Goal: Use online tool/utility: Utilize a website feature to perform a specific function

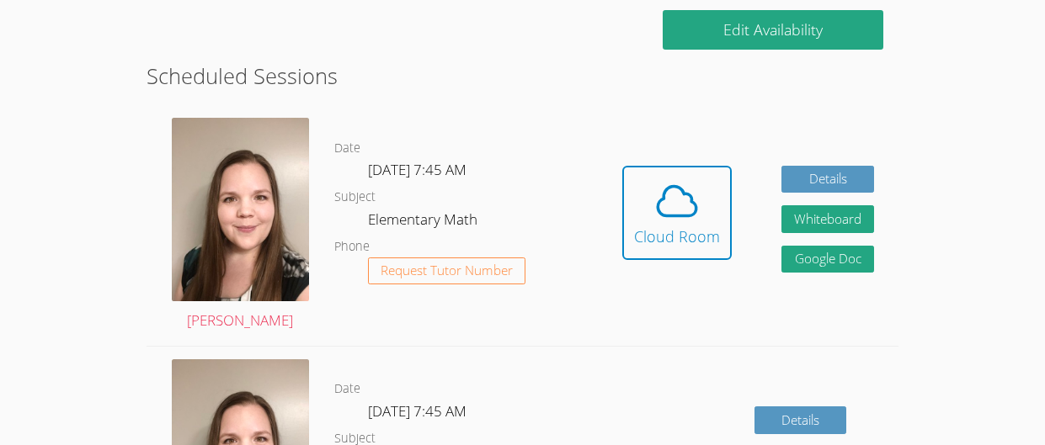
scroll to position [419, 0]
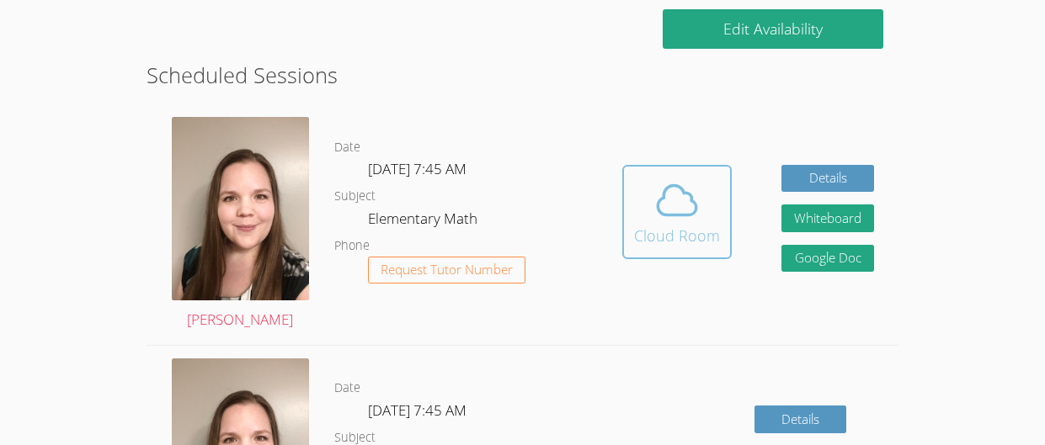
click at [720, 199] on button "Cloud Room" at bounding box center [676, 212] width 109 height 94
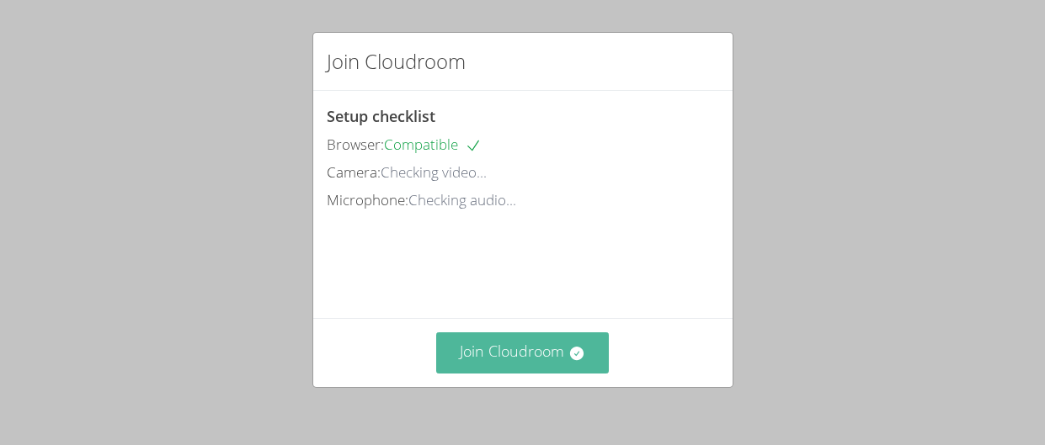
click at [487, 344] on button "Join Cloudroom" at bounding box center [522, 352] width 173 height 41
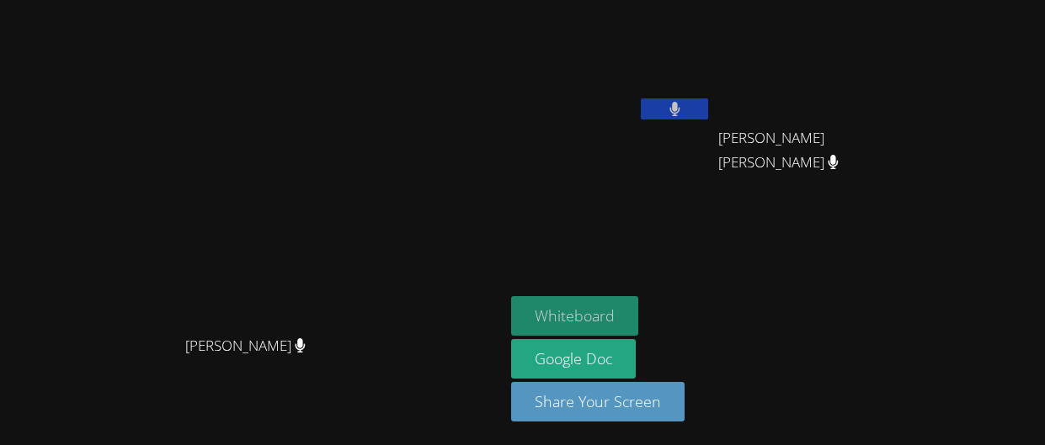
click at [590, 311] on button "Whiteboard" at bounding box center [574, 316] width 127 height 40
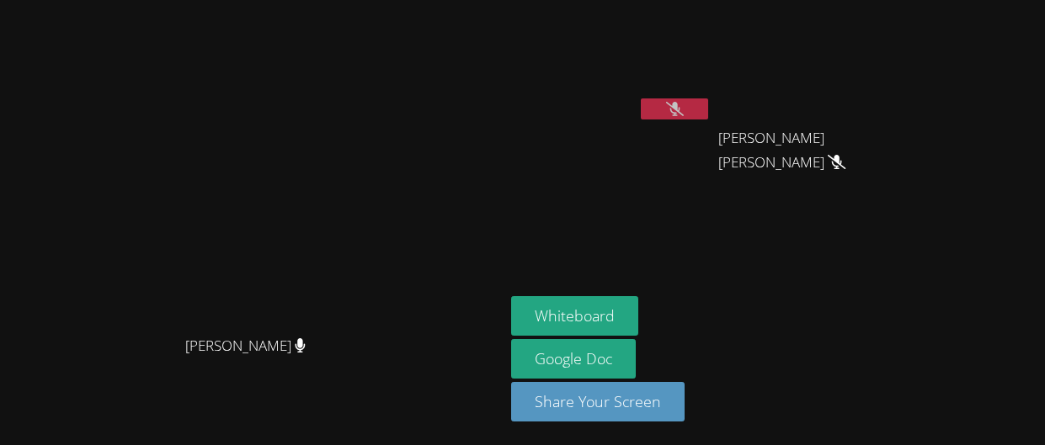
click at [173, 25] on div "Heather Hoffpauir Heather Hoffpauir" at bounding box center [252, 223] width 491 height 432
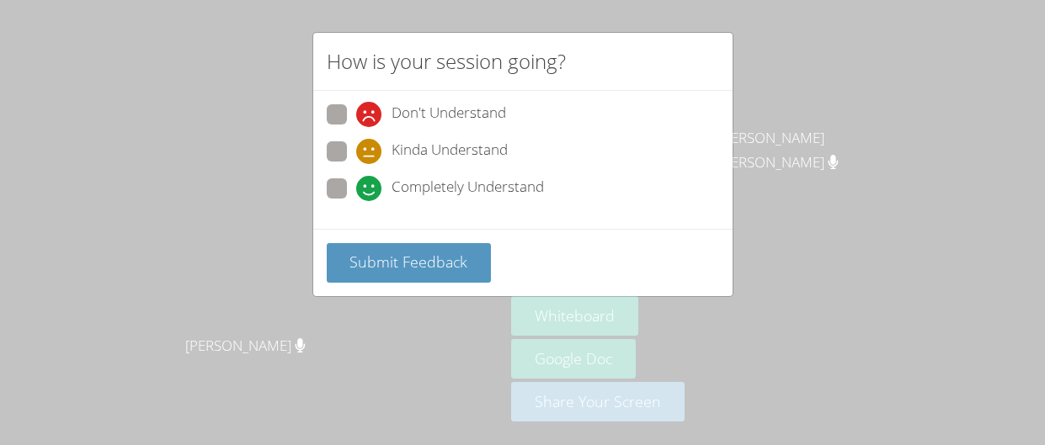
click at [411, 178] on span "Completely Understand" at bounding box center [467, 188] width 152 height 25
click at [370, 178] on input "Completely Understand" at bounding box center [363, 185] width 14 height 14
radio input "true"
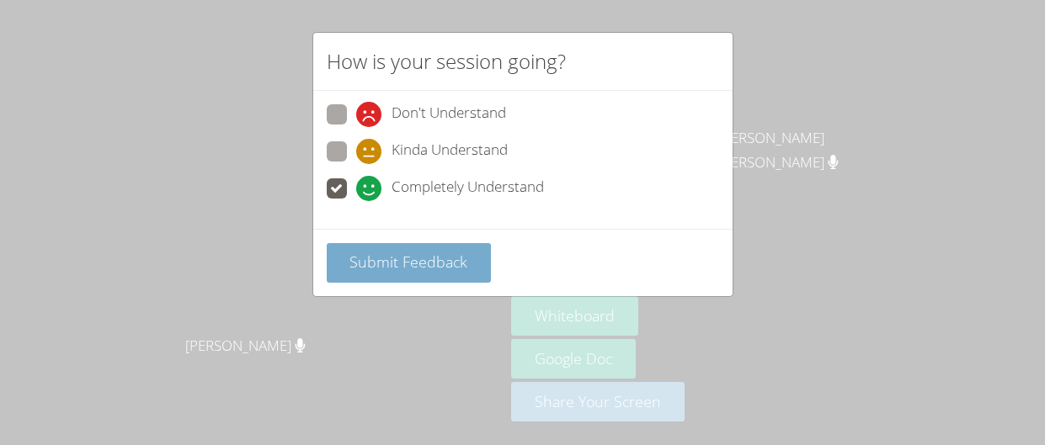
click at [402, 253] on span "Submit Feedback" at bounding box center [408, 262] width 118 height 20
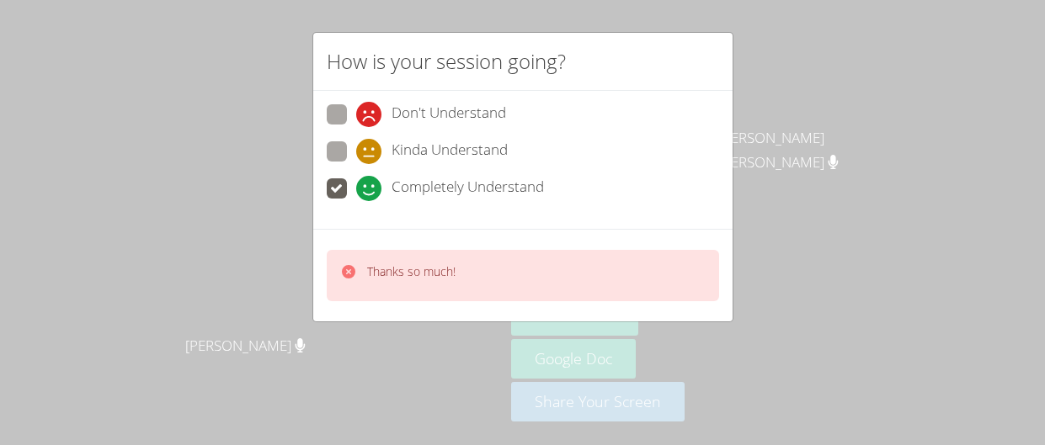
click at [342, 340] on div "How is your session going? Don't Understand Kinda Understand Completely Underst…" at bounding box center [522, 222] width 1045 height 445
